Goal: Task Accomplishment & Management: Complete application form

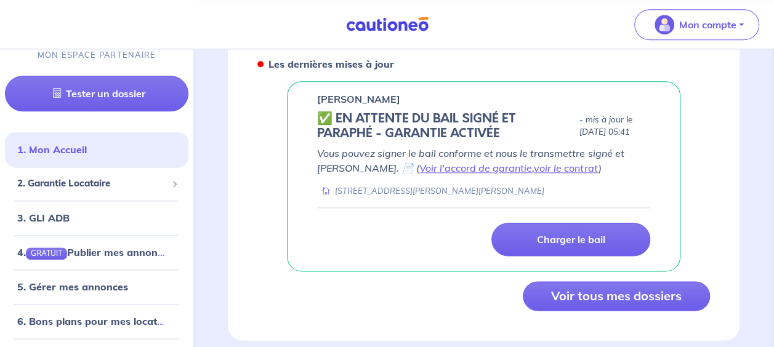
scroll to position [644, 0]
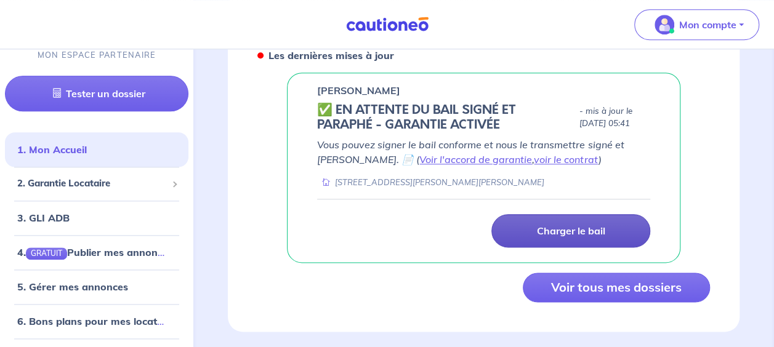
click at [590, 225] on p "Charger le bail" at bounding box center [570, 231] width 68 height 12
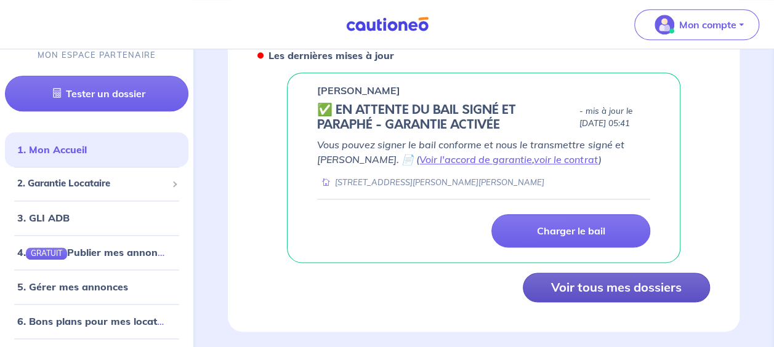
click at [629, 273] on button "Voir tous mes dossiers" at bounding box center [616, 288] width 187 height 30
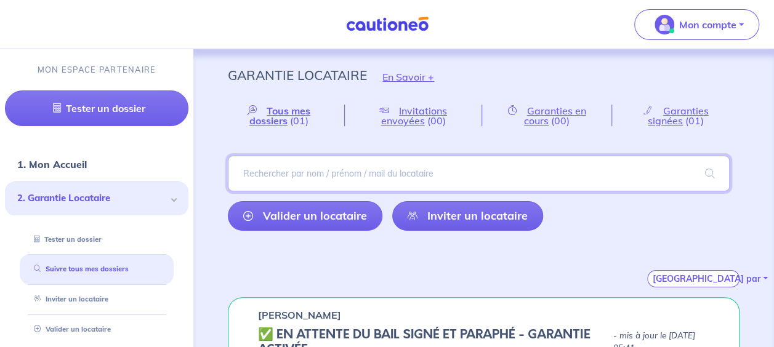
click at [266, 174] on input "search" at bounding box center [479, 174] width 502 height 36
type input "djedidi"
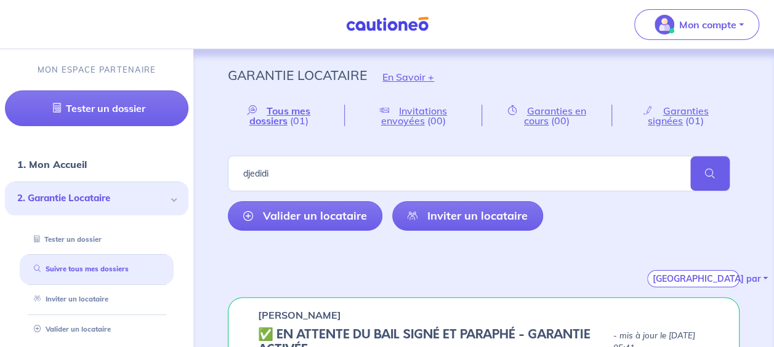
click at [711, 172] on span at bounding box center [709, 173] width 39 height 34
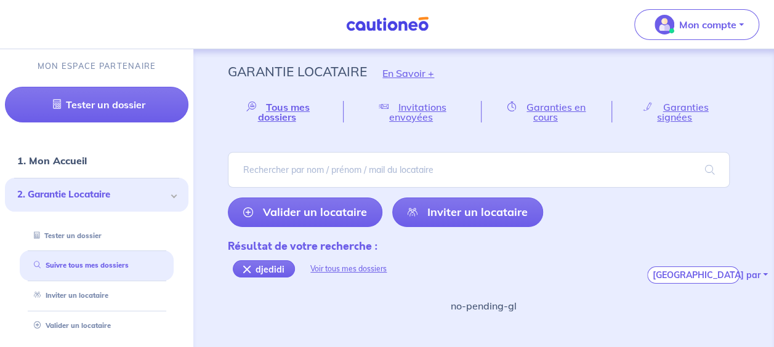
scroll to position [14, 0]
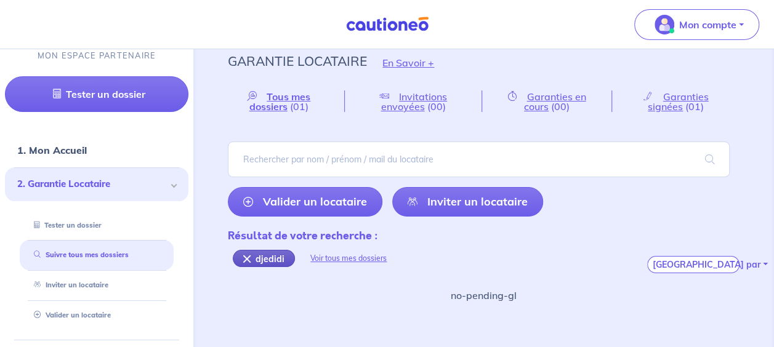
click at [275, 257] on div "djedidi" at bounding box center [264, 258] width 62 height 17
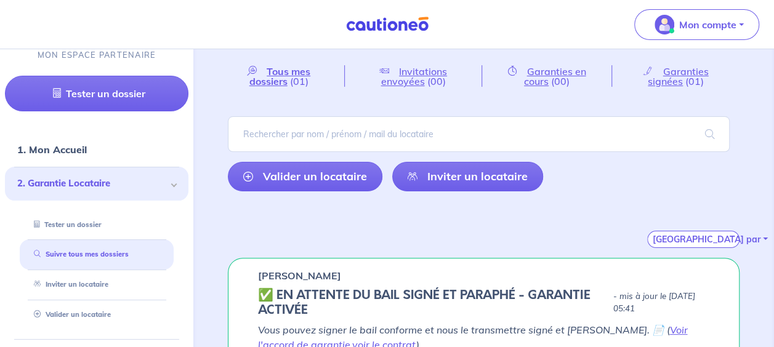
scroll to position [23, 0]
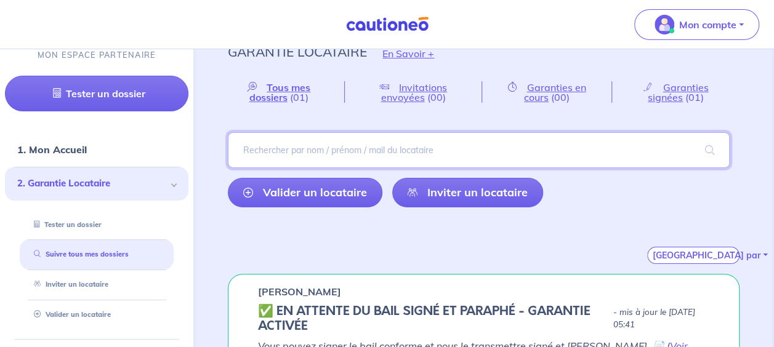
click at [258, 150] on input "search" at bounding box center [479, 150] width 502 height 36
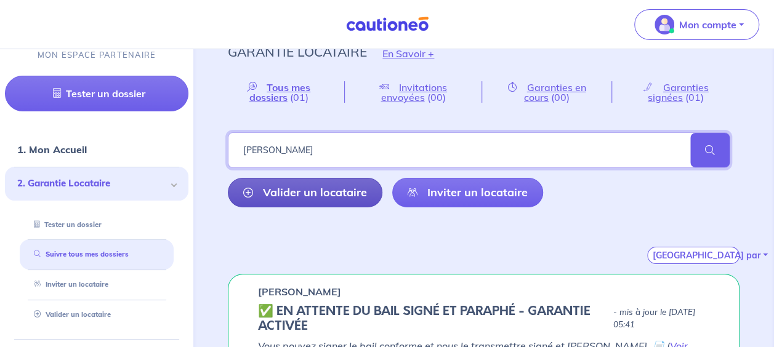
type input "[PERSON_NAME]"
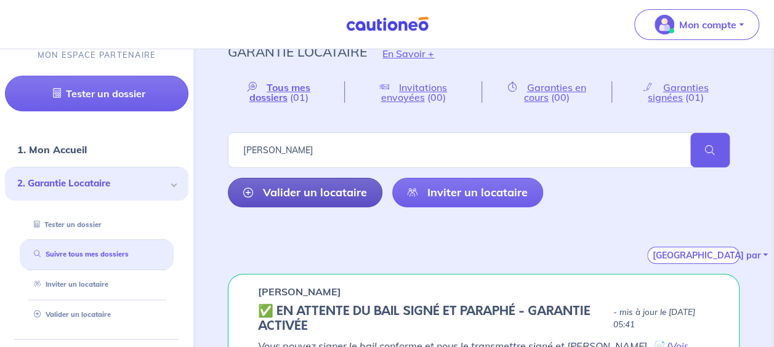
click at [282, 188] on link "Valider un locataire" at bounding box center [305, 193] width 155 height 30
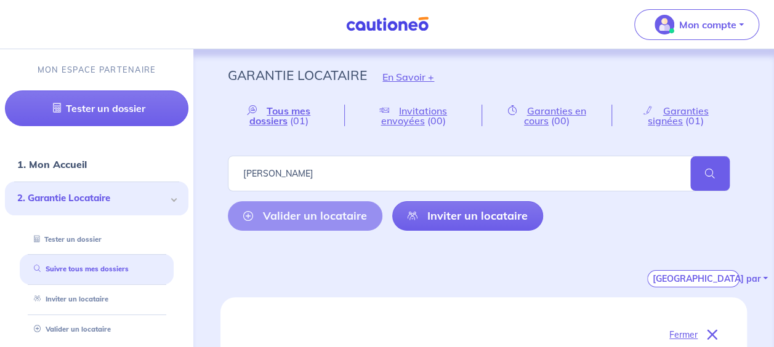
click at [705, 171] on span at bounding box center [709, 173] width 39 height 34
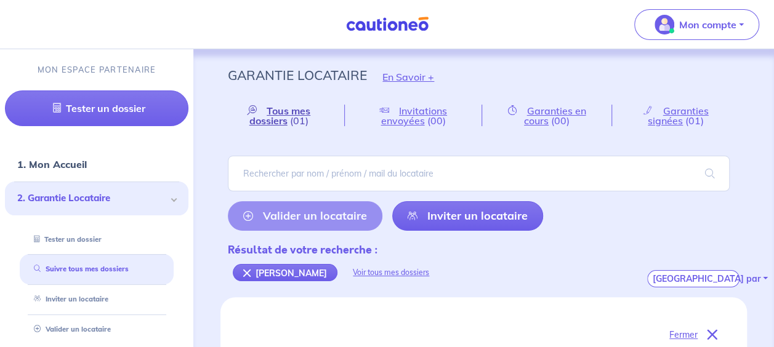
click at [282, 110] on span "Tous mes dossiers" at bounding box center [280, 116] width 62 height 22
